Goal: Find specific page/section: Find specific page/section

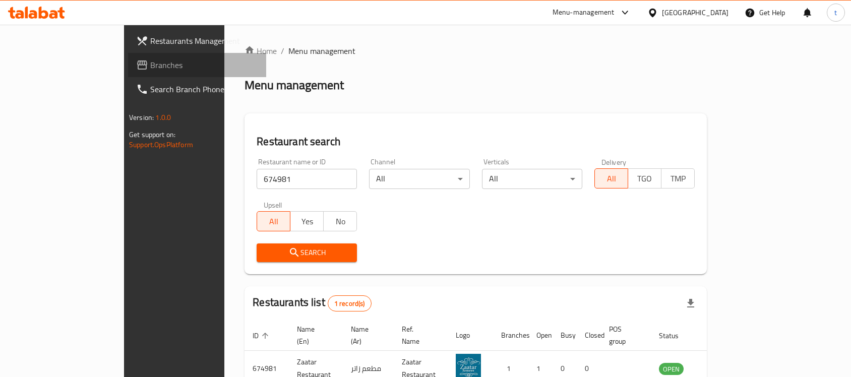
click at [150, 59] on span "Branches" at bounding box center [204, 65] width 108 height 12
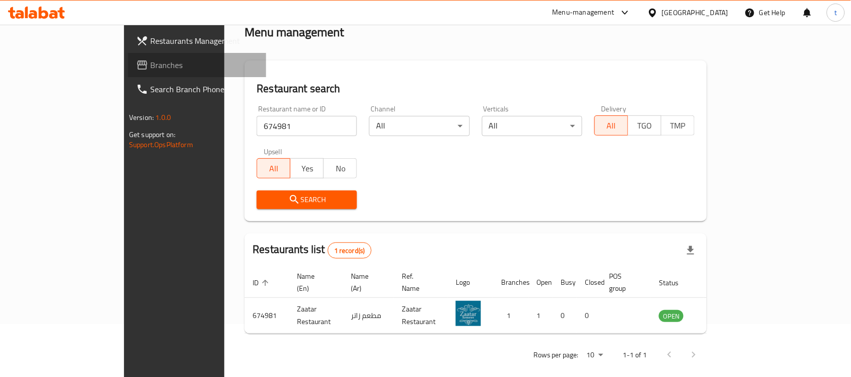
scroll to position [53, 0]
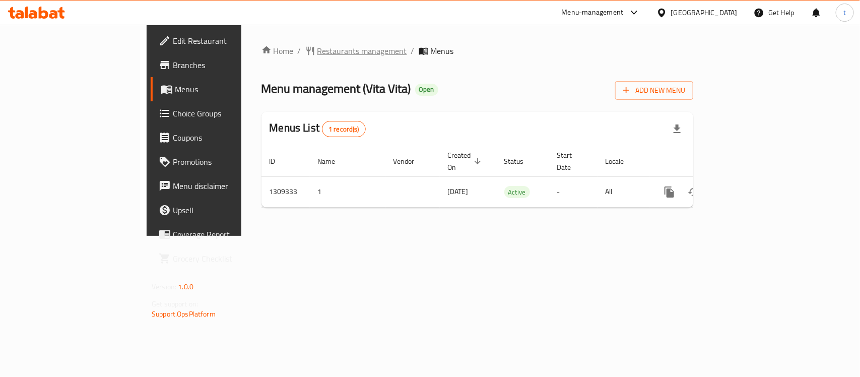
click at [318, 56] on span "Restaurants management" at bounding box center [363, 51] width 90 height 12
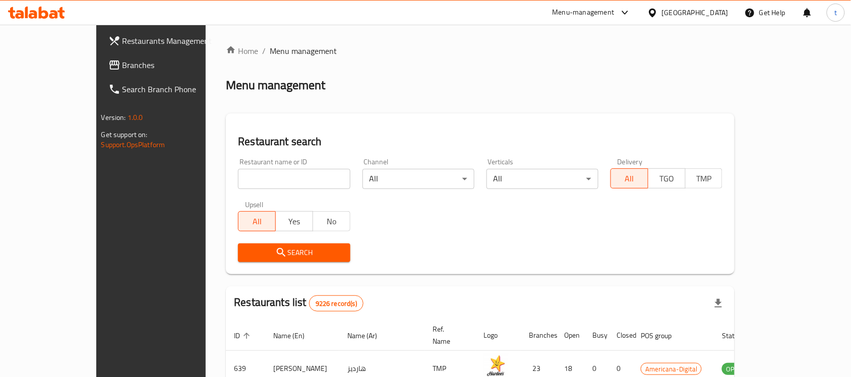
click at [226, 173] on div "Home / Menu management Menu management Restaurant search Restaurant name or ID …" at bounding box center [480, 351] width 509 height 612
click at [238, 176] on input "search" at bounding box center [294, 179] width 112 height 20
paste input "705209"
type input "705209"
click at [246, 247] on span "Search" at bounding box center [294, 252] width 96 height 13
